Goal: Check status: Check status

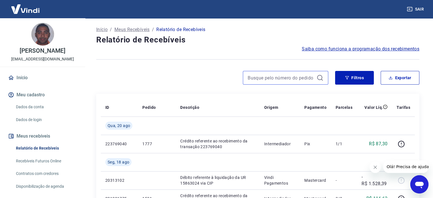
click at [281, 77] on input at bounding box center [281, 77] width 67 height 9
paste input "429"
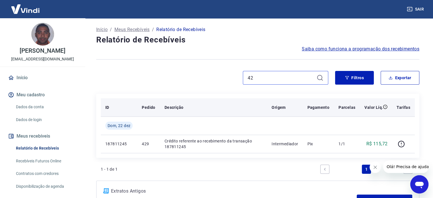
type input "4"
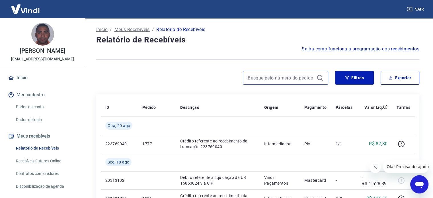
click at [289, 77] on input at bounding box center [281, 77] width 67 height 9
paste input "431"
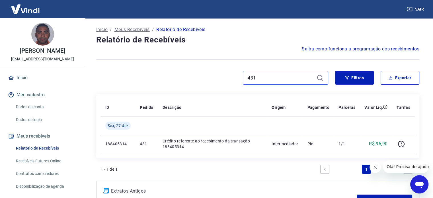
click at [269, 78] on input "431" at bounding box center [281, 77] width 67 height 9
type input "4"
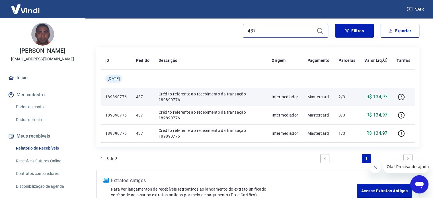
scroll to position [57, 0]
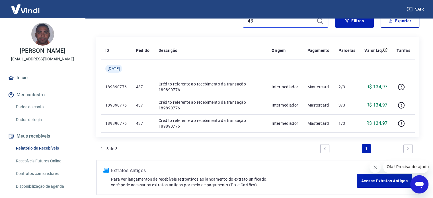
type input "4"
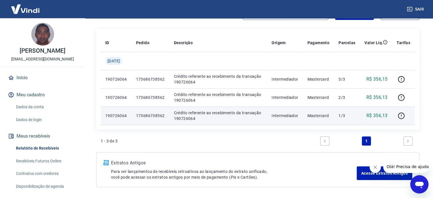
scroll to position [56, 0]
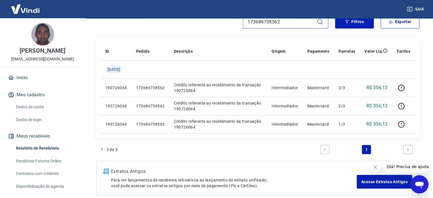
click at [282, 22] on input "173686738562" at bounding box center [281, 21] width 67 height 9
type input "1"
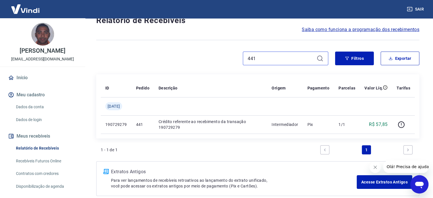
scroll to position [28, 0]
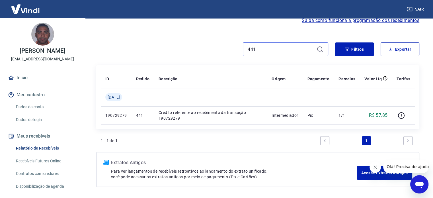
click at [268, 48] on input "441" at bounding box center [281, 49] width 67 height 9
type input "4"
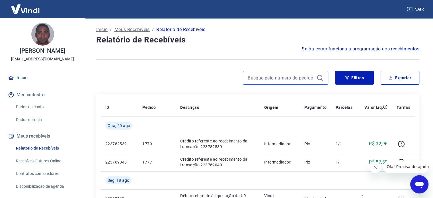
drag, startPoint x: 261, startPoint y: 49, endPoint x: 253, endPoint y: 77, distance: 29.7
click at [253, 77] on input at bounding box center [281, 77] width 67 height 9
paste input "17368675464"
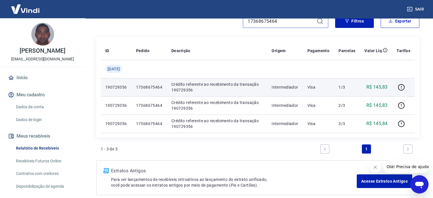
scroll to position [57, 0]
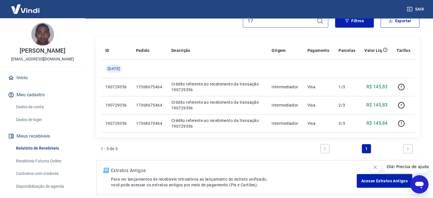
type input "1"
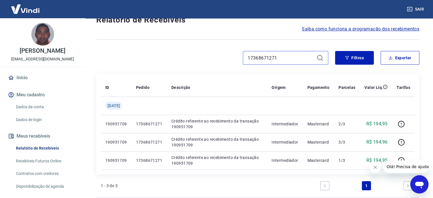
scroll to position [28, 0]
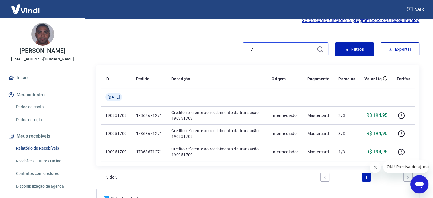
type input "1"
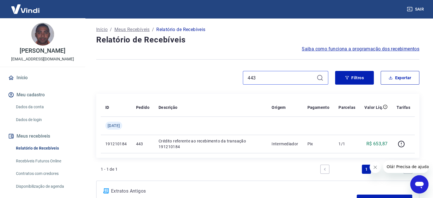
click at [279, 77] on input "443" at bounding box center [281, 77] width 67 height 9
click at [278, 77] on input "443" at bounding box center [281, 77] width 67 height 9
type input "4"
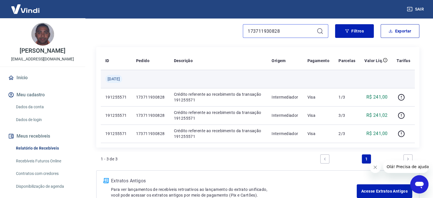
scroll to position [57, 0]
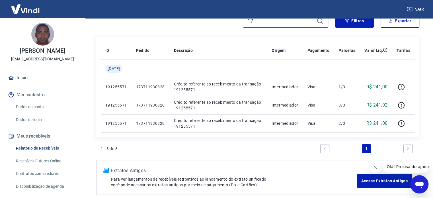
type input "1"
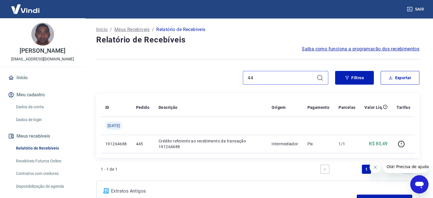
type input "4"
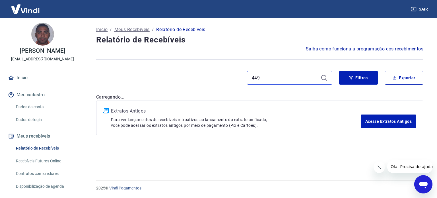
type input "449"
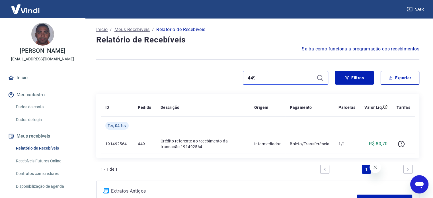
click at [269, 75] on input "449" at bounding box center [281, 77] width 67 height 9
type input "4"
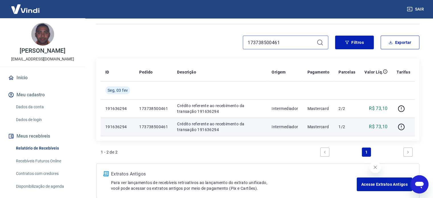
scroll to position [28, 0]
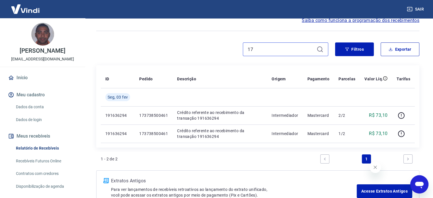
type input "1"
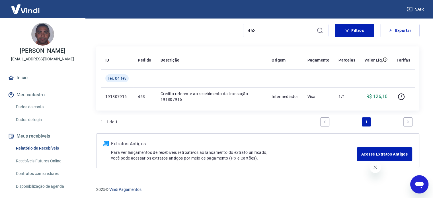
scroll to position [48, 0]
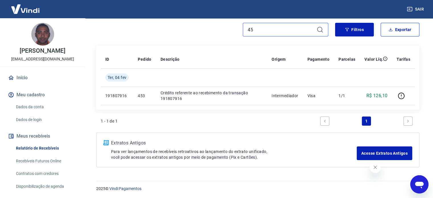
type input "4"
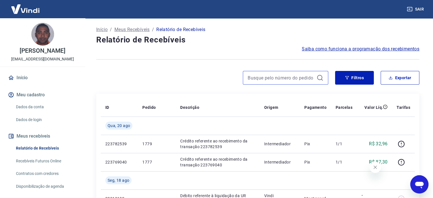
click at [278, 76] on input at bounding box center [281, 77] width 67 height 9
paste input "455"
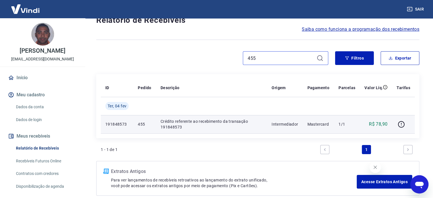
scroll to position [28, 0]
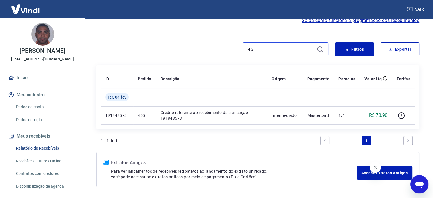
type input "4"
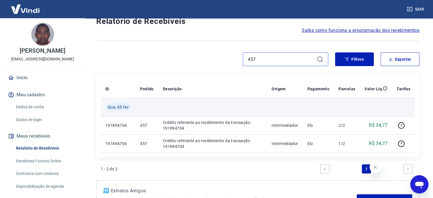
scroll to position [28, 0]
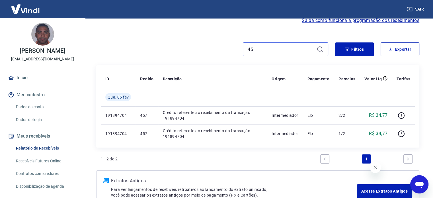
type input "4"
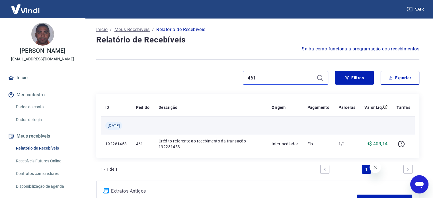
scroll to position [28, 0]
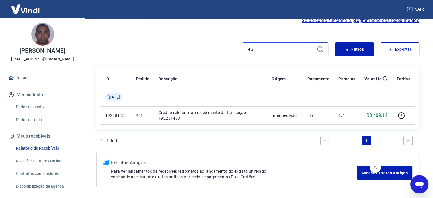
type input "4"
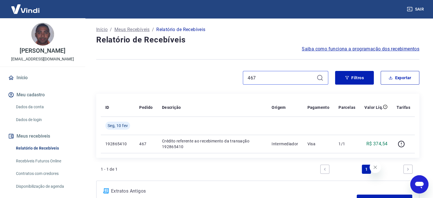
scroll to position [28, 0]
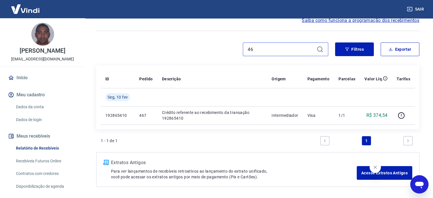
type input "4"
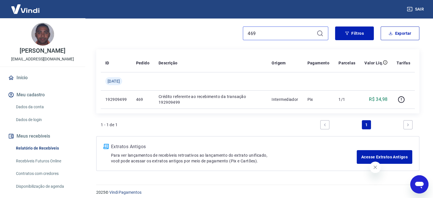
scroll to position [48, 0]
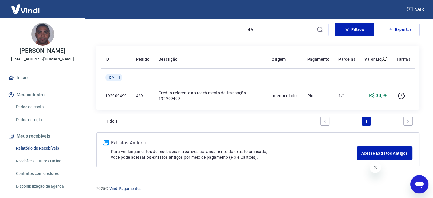
type input "4"
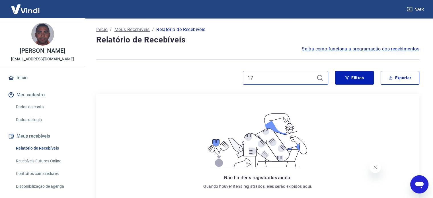
type input "1"
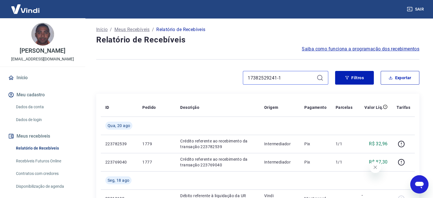
type input "17382529241-1"
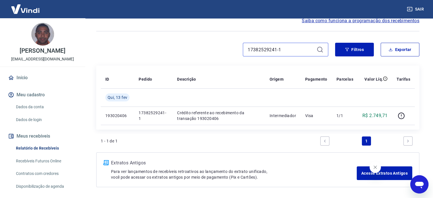
scroll to position [28, 0]
type input "1"
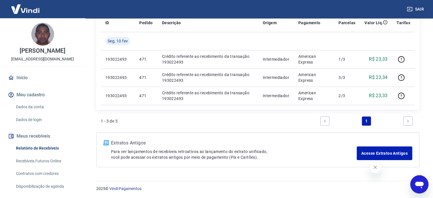
scroll to position [28, 0]
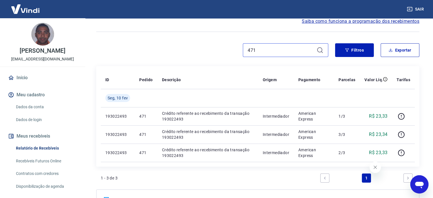
click at [271, 48] on input "471" at bounding box center [281, 50] width 67 height 9
type input "4"
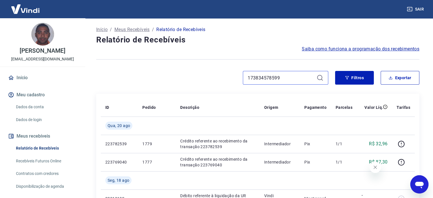
type input "173834578599"
